Goal: Find specific page/section: Find specific page/section

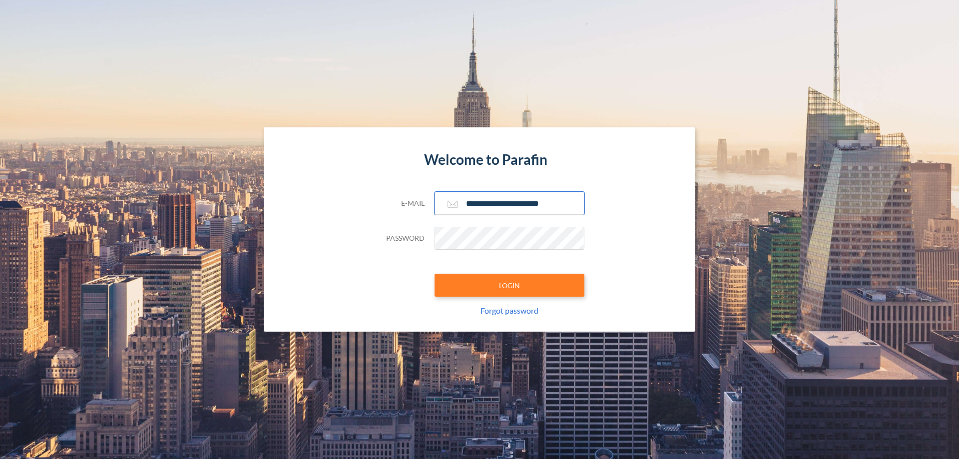
type input "**********"
click at [510, 285] on button "LOGIN" at bounding box center [510, 285] width 150 height 23
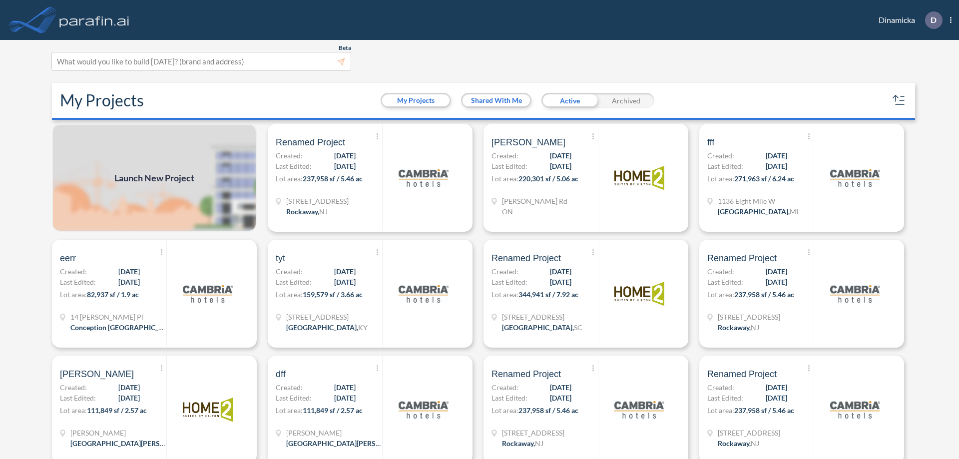
scroll to position [2, 0]
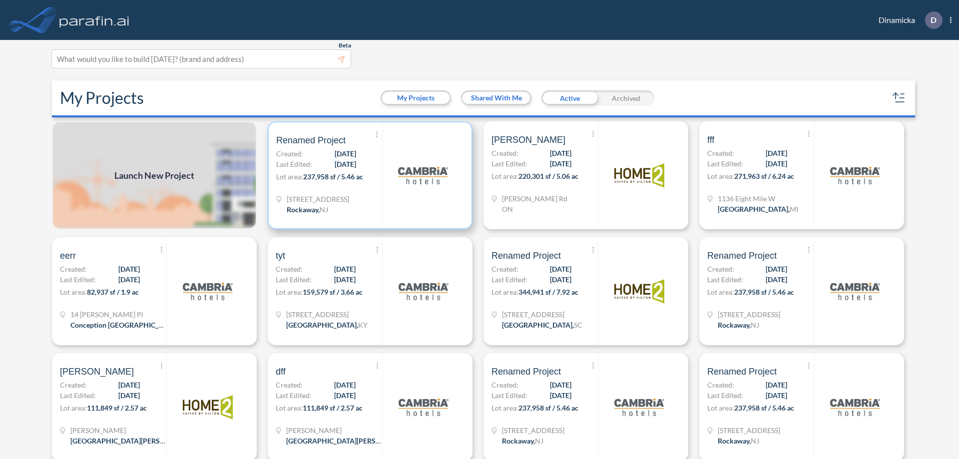
click at [368, 175] on p "Lot area: 237,958 sf / 5.46 ac" at bounding box center [329, 178] width 106 height 14
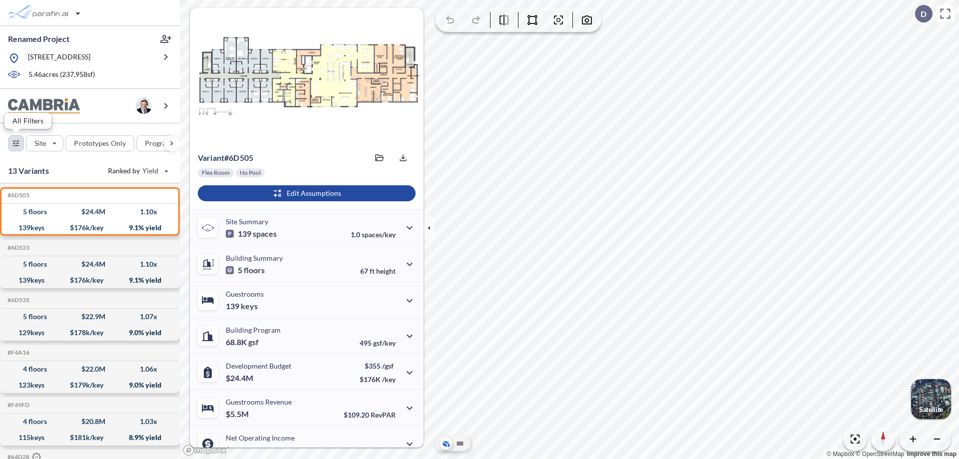
click at [16, 143] on div "button" at bounding box center [15, 143] width 15 height 15
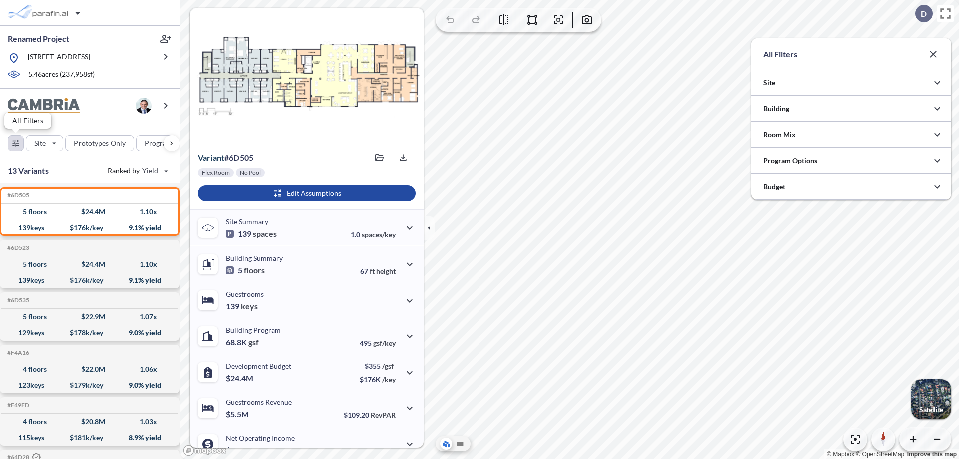
scroll to position [499634, 499434]
click at [937, 109] on icon "button" at bounding box center [937, 109] width 12 height 12
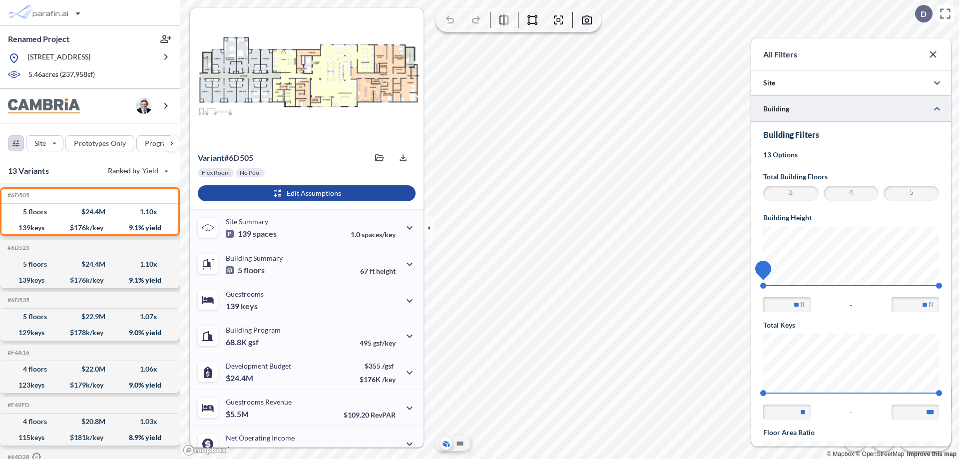
scroll to position [174, 0]
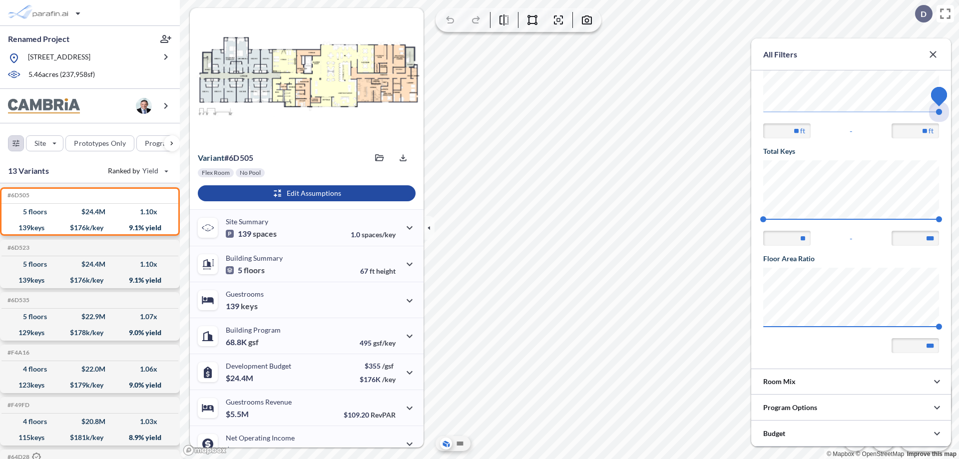
drag, startPoint x: 763, startPoint y: 112, endPoint x: 939, endPoint y: 112, distance: 175.9
click at [939, 112] on span "67.56 67.56" at bounding box center [851, 114] width 176 height 7
type input "**"
